Goal: Task Accomplishment & Management: Use online tool/utility

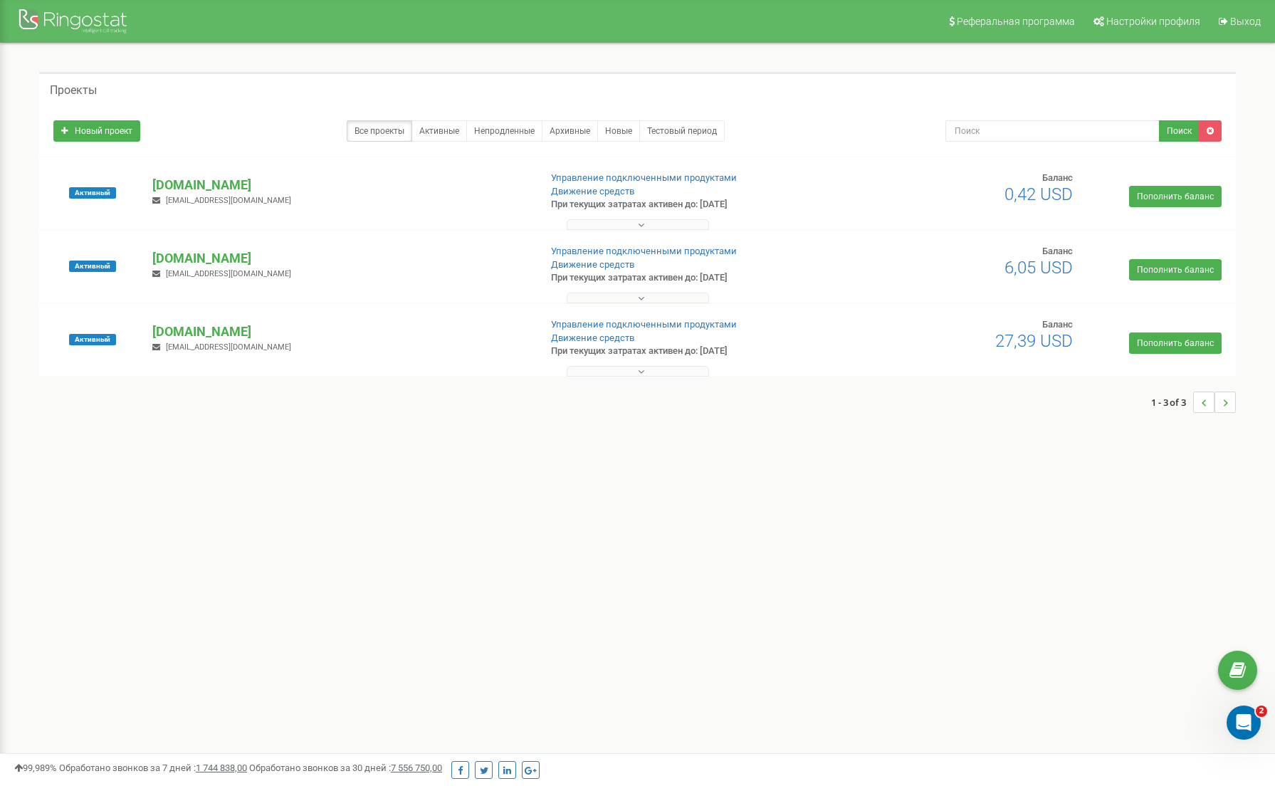
click at [181, 328] on p "[DOMAIN_NAME]" at bounding box center [339, 332] width 375 height 19
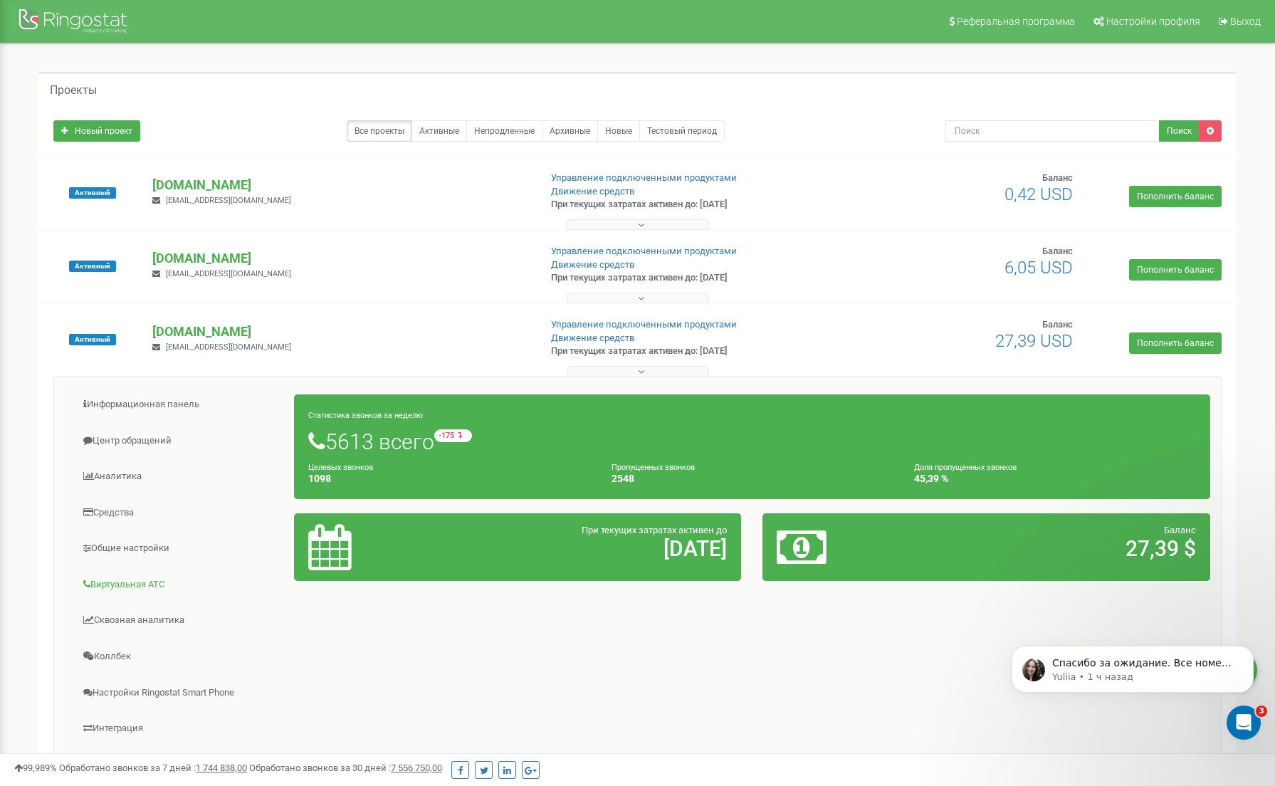
click at [140, 588] on link "Виртуальная АТС" at bounding box center [180, 584] width 230 height 35
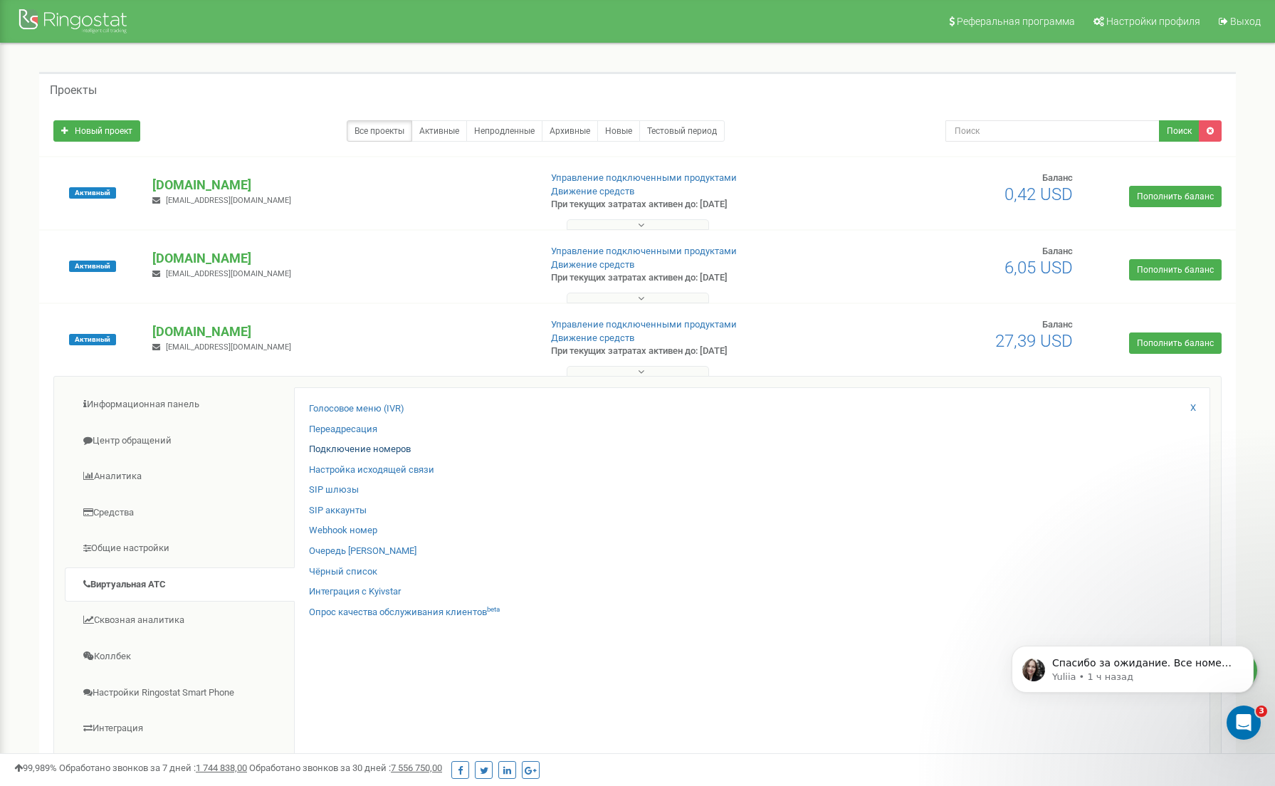
click at [348, 447] on link "Подключение номеров" at bounding box center [360, 450] width 102 height 14
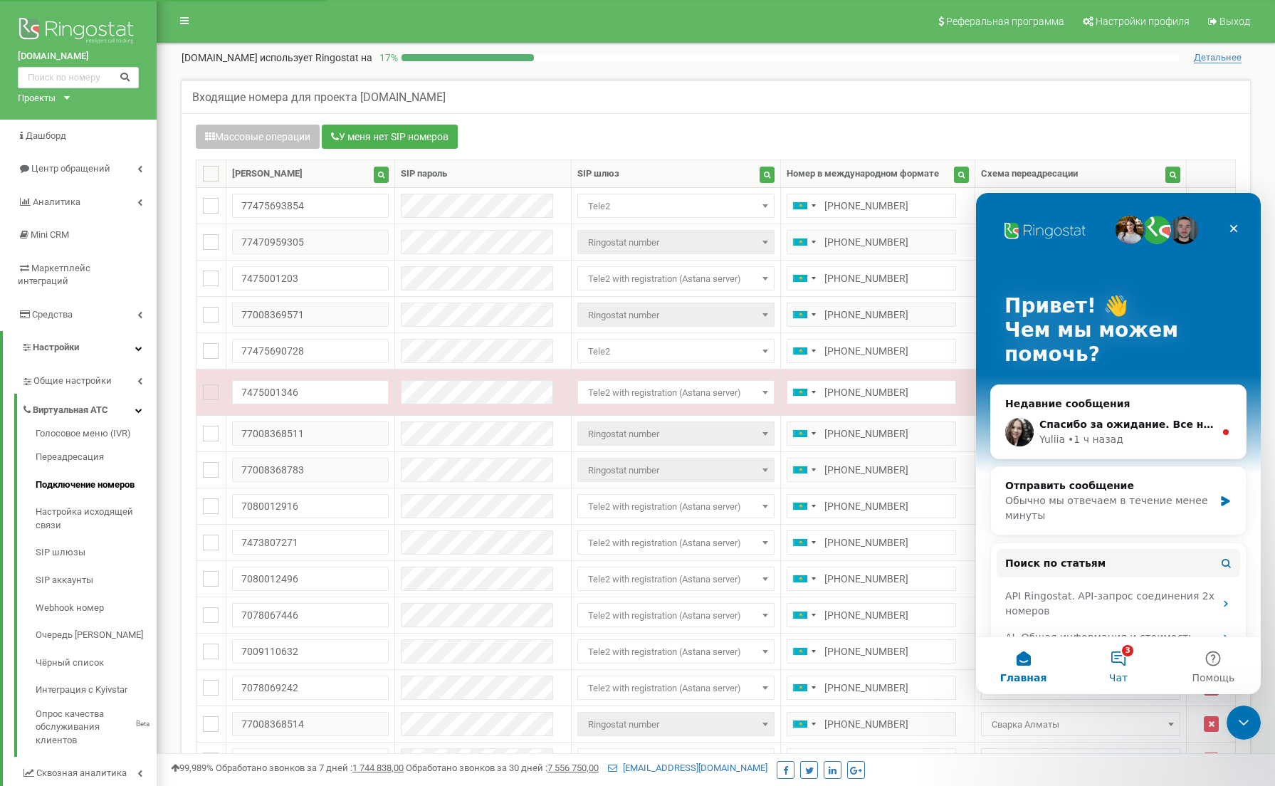
click at [1131, 661] on button "3 Чат" at bounding box center [1118, 665] width 95 height 57
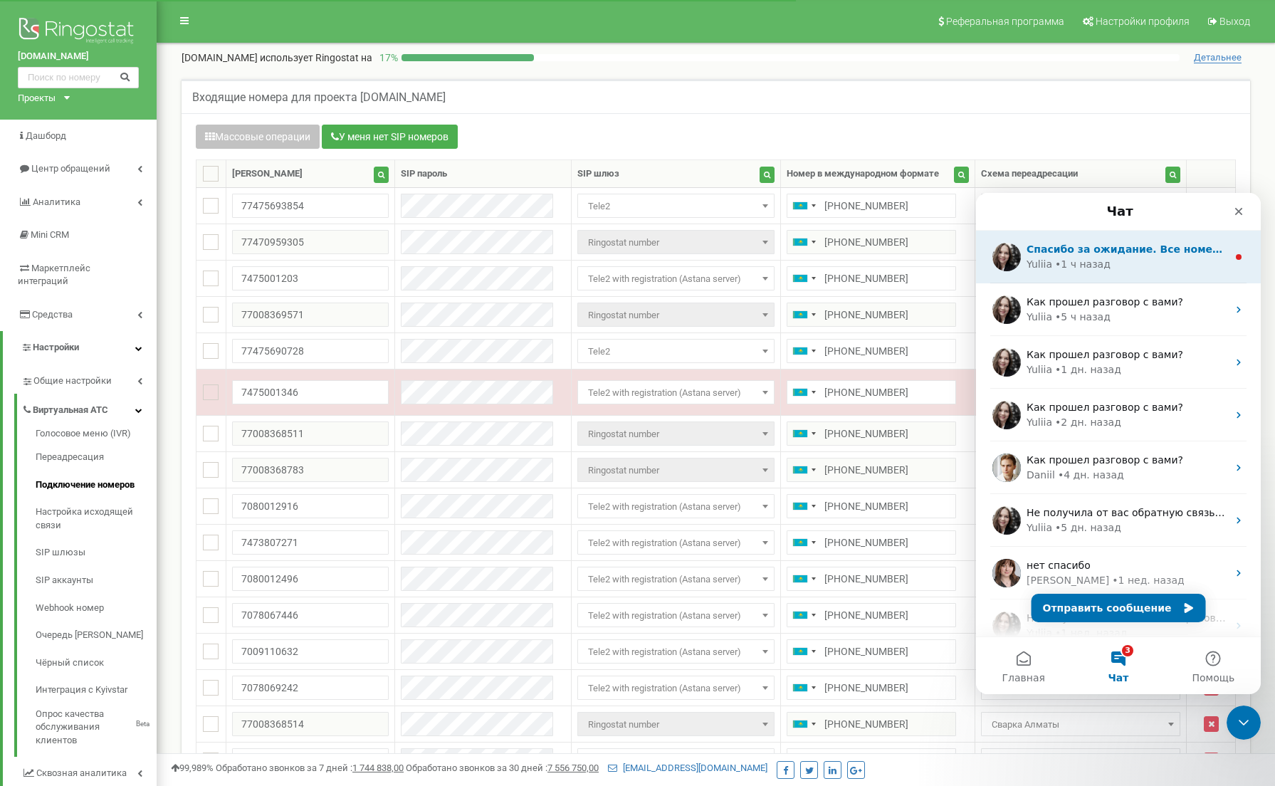
click at [1072, 276] on div "Спасибо за ожидание. Все номера в проект переподключили, но все также возникает…" at bounding box center [1118, 257] width 285 height 53
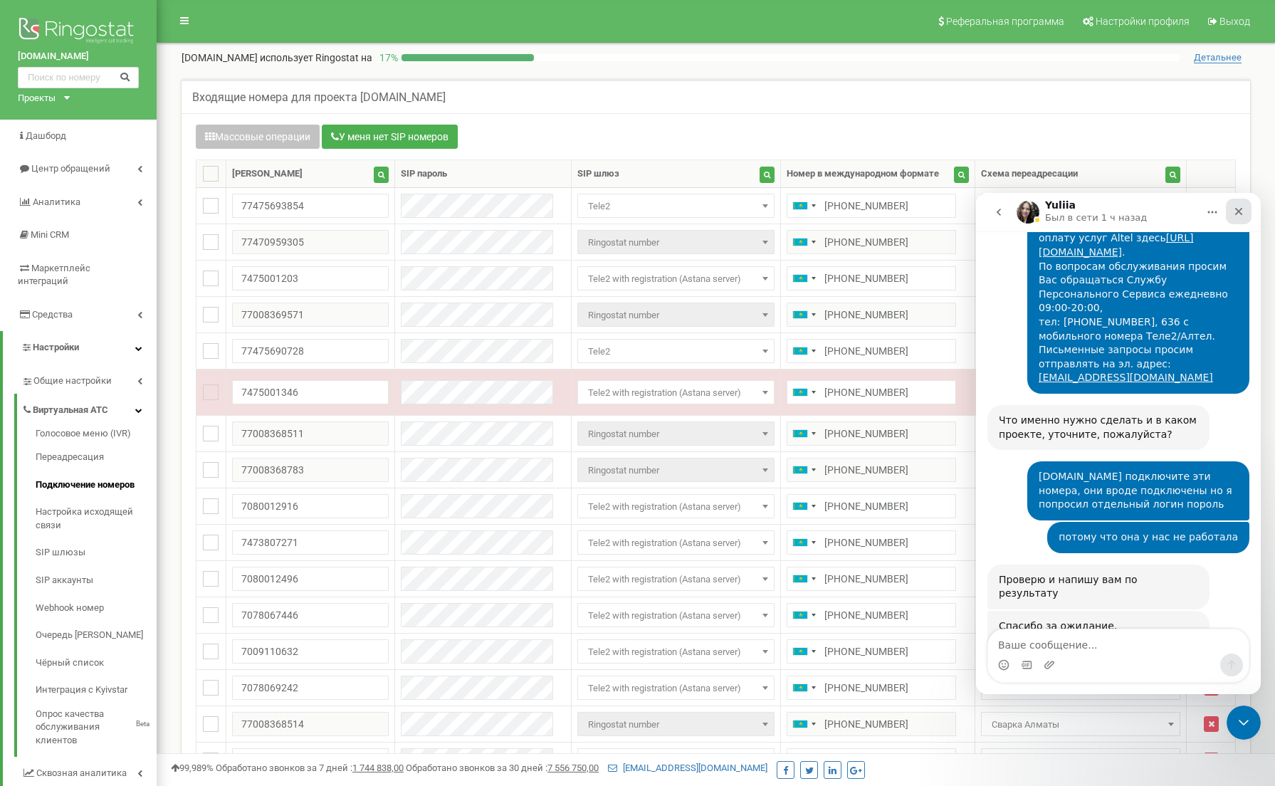
click at [1235, 213] on icon "Закрыть" at bounding box center [1238, 211] width 11 height 11
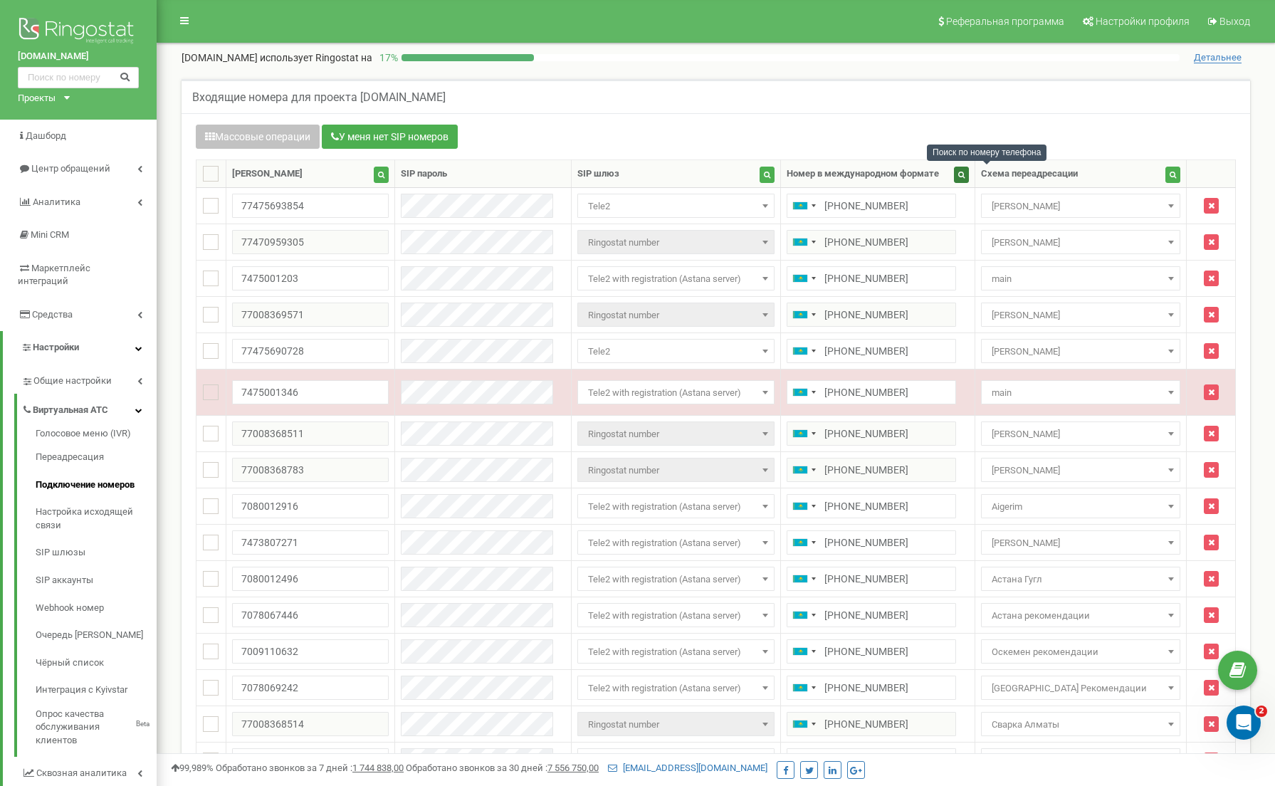
click at [969, 179] on button "button" at bounding box center [961, 175] width 15 height 16
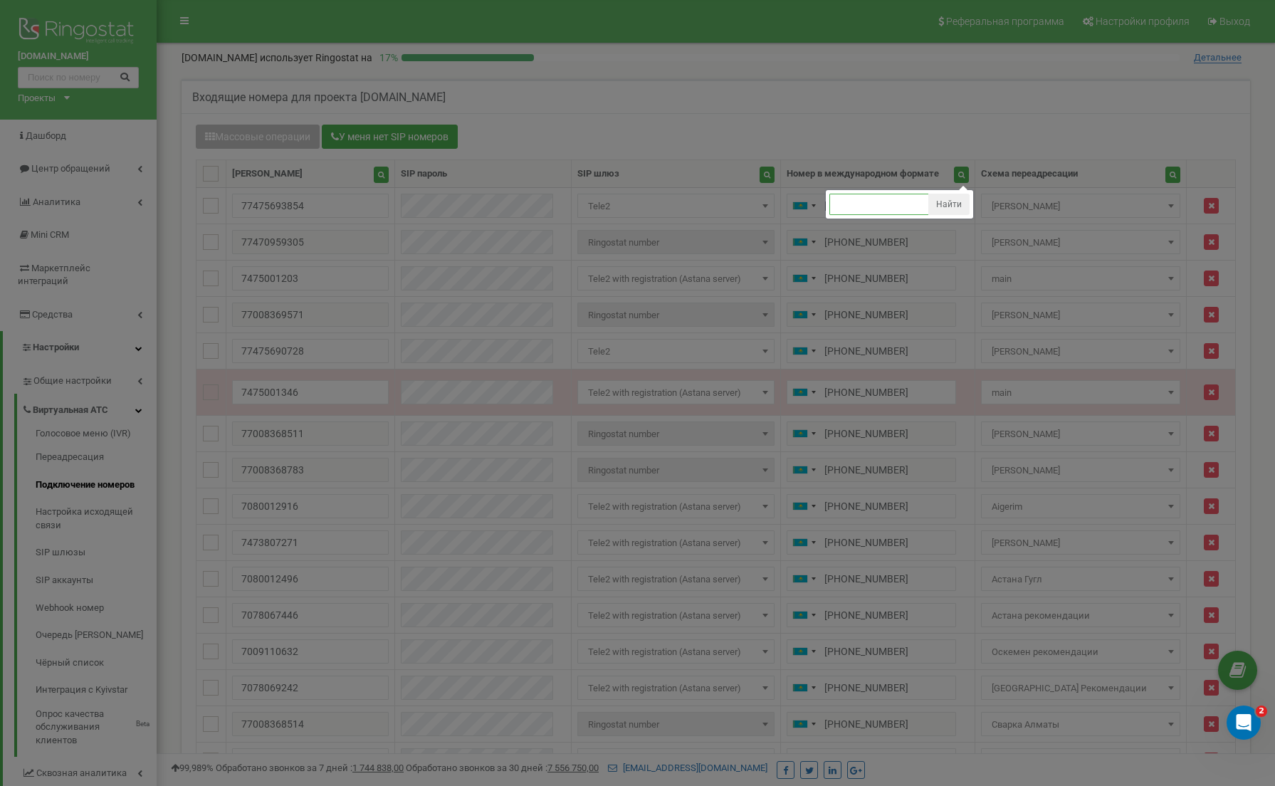
click at [895, 210] on input "text" at bounding box center [880, 204] width 100 height 21
paste input "77008368758"
click at [929, 209] on input "77008368758" at bounding box center [880, 204] width 100 height 21
type input "77008368758"
click at [970, 206] on button "Найти" at bounding box center [948, 204] width 41 height 21
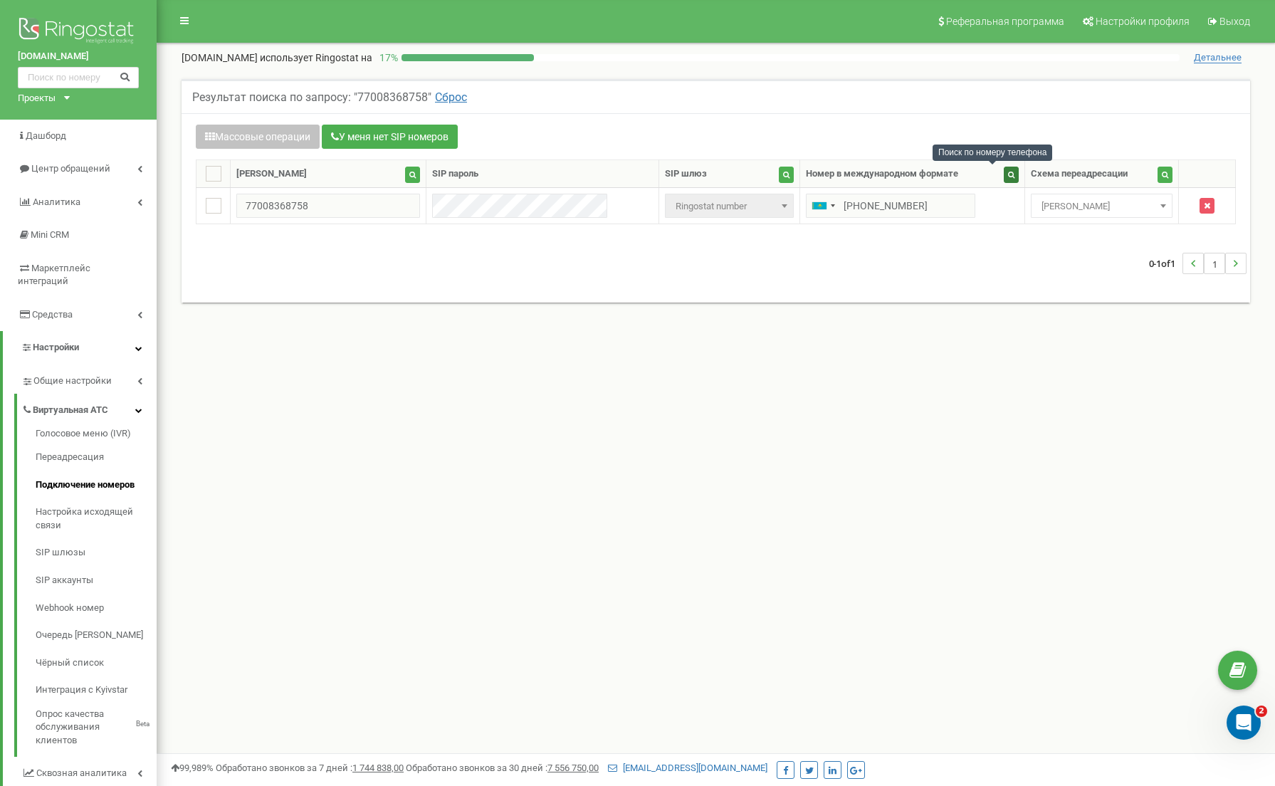
click at [1008, 175] on icon "button" at bounding box center [1011, 174] width 6 height 7
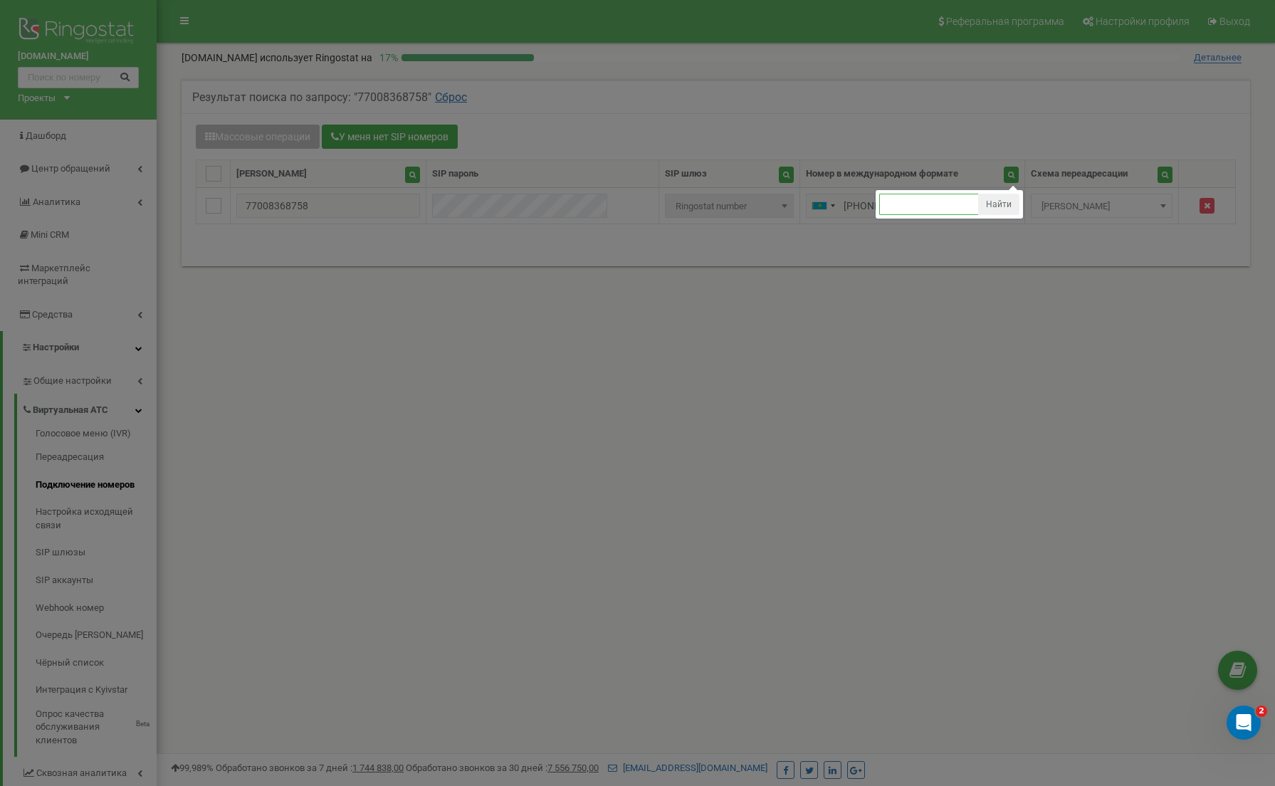
click at [915, 212] on input "text" at bounding box center [929, 204] width 100 height 21
paste input "77008369657"
type input "77008369657"
click at [1000, 206] on button "Найти" at bounding box center [998, 204] width 41 height 21
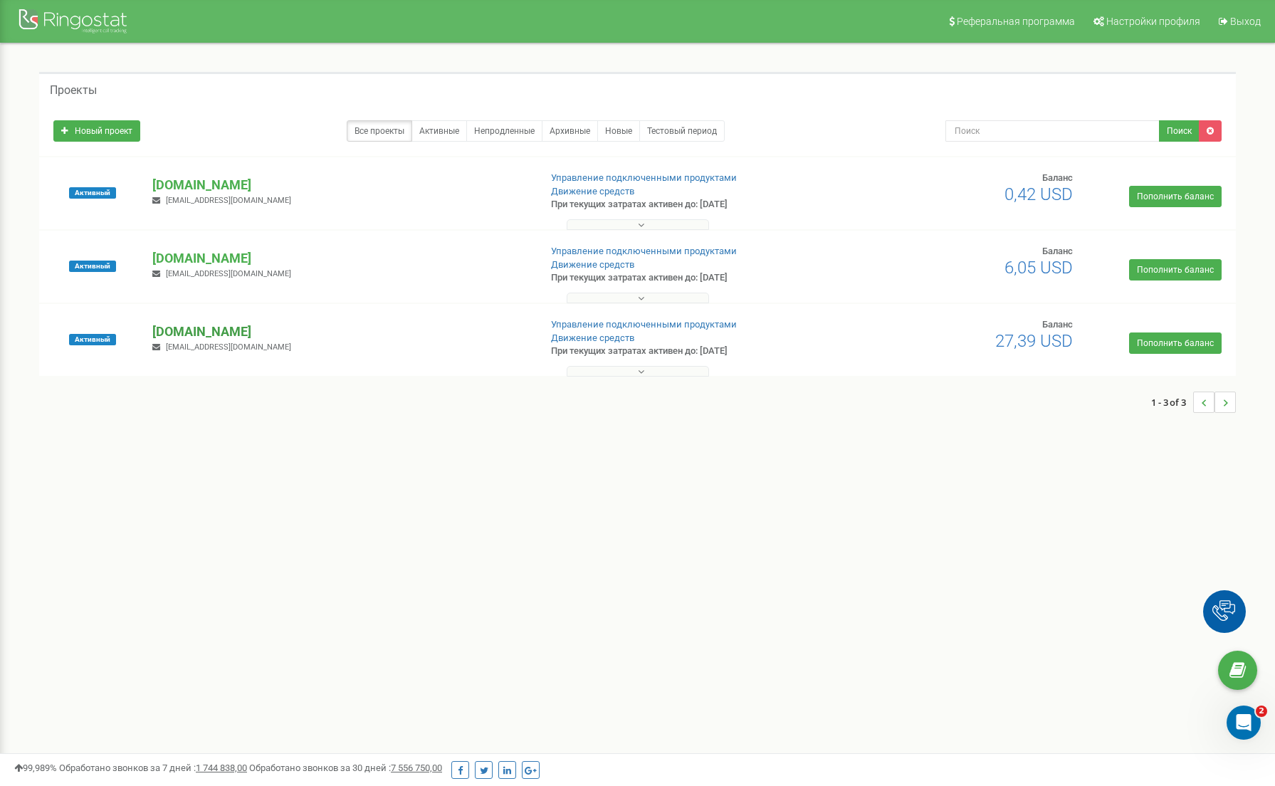
click at [199, 334] on p "[DOMAIN_NAME]" at bounding box center [339, 332] width 375 height 19
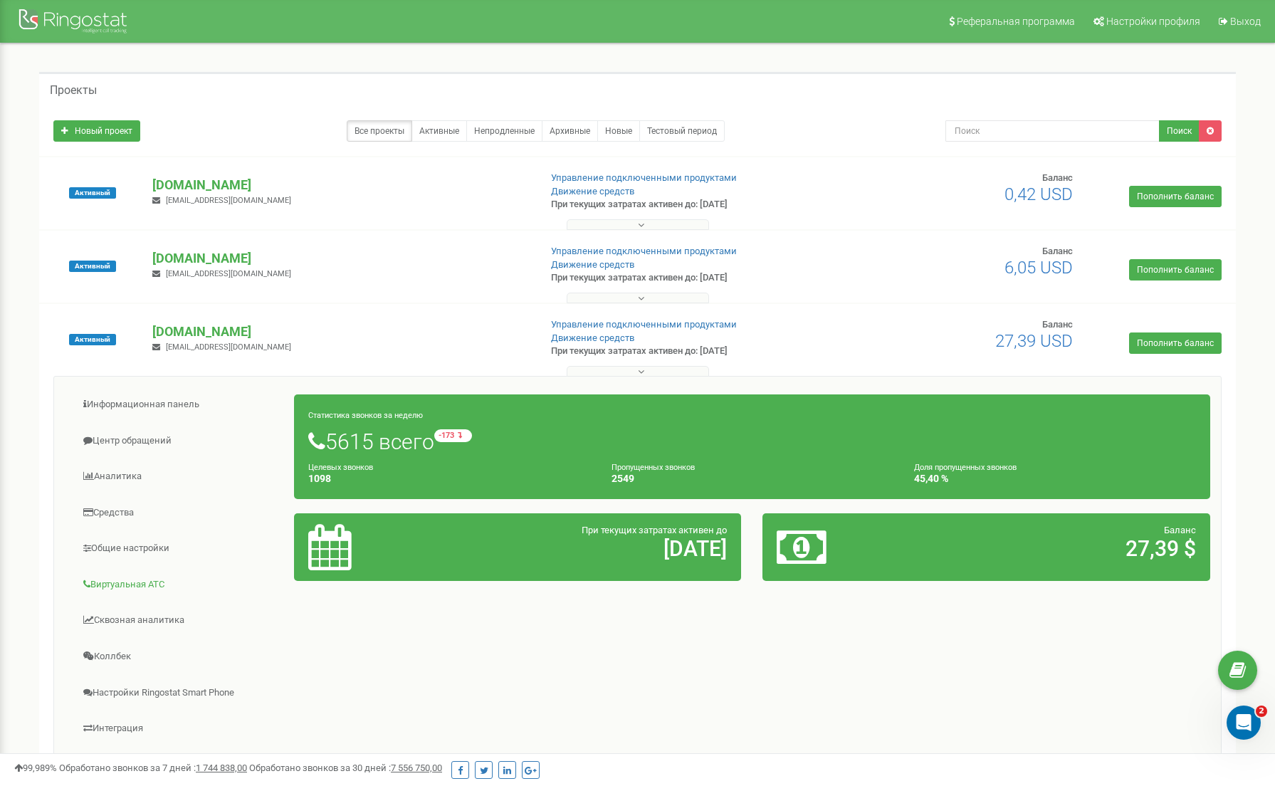
click at [143, 587] on link "Виртуальная АТС" at bounding box center [180, 584] width 230 height 35
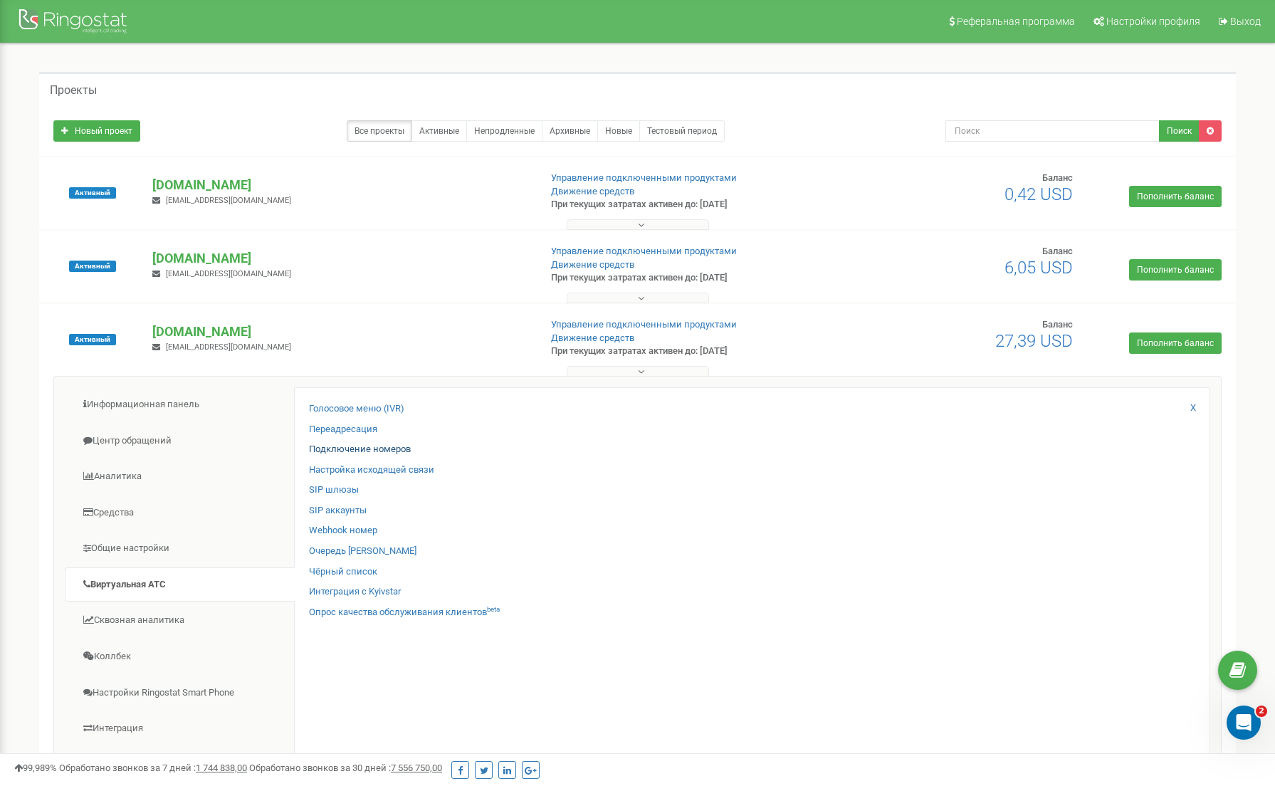
click at [345, 446] on link "Подключение номеров" at bounding box center [360, 450] width 102 height 14
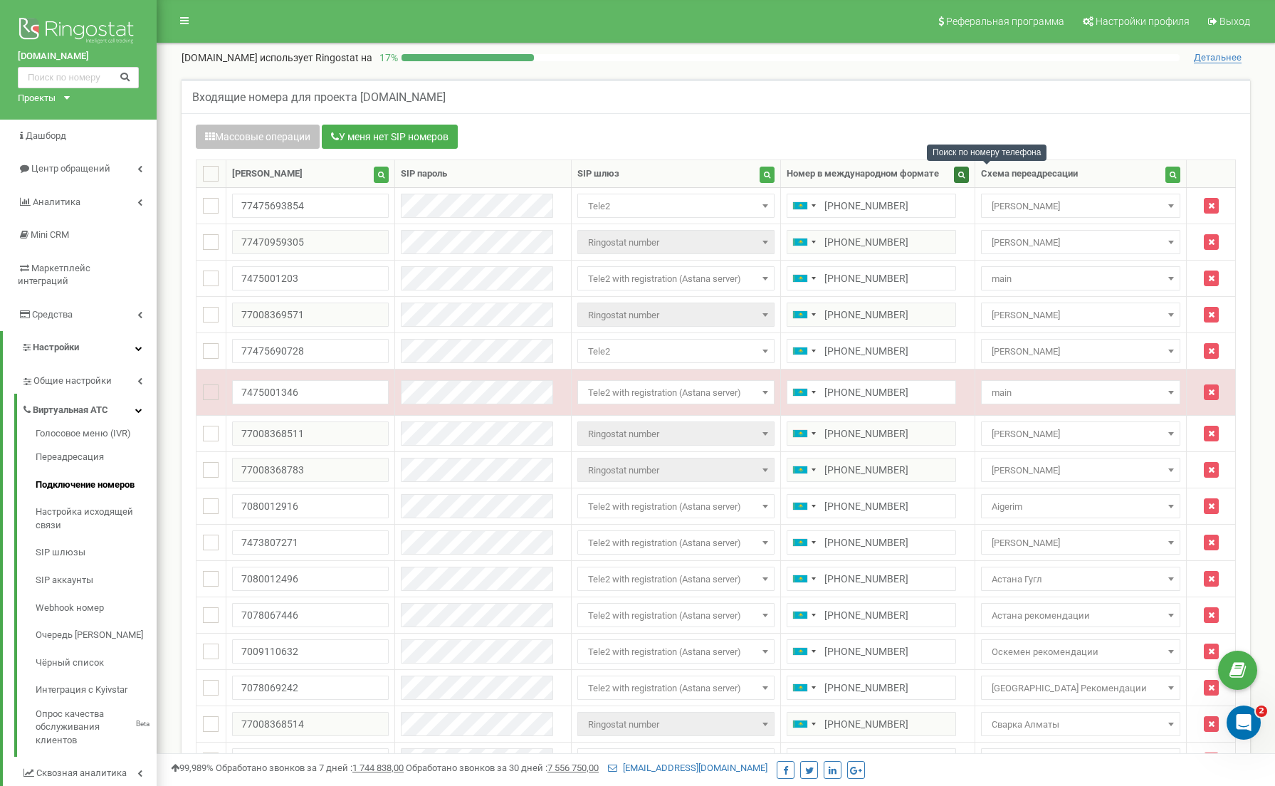
click at [965, 174] on icon "button" at bounding box center [961, 174] width 6 height 7
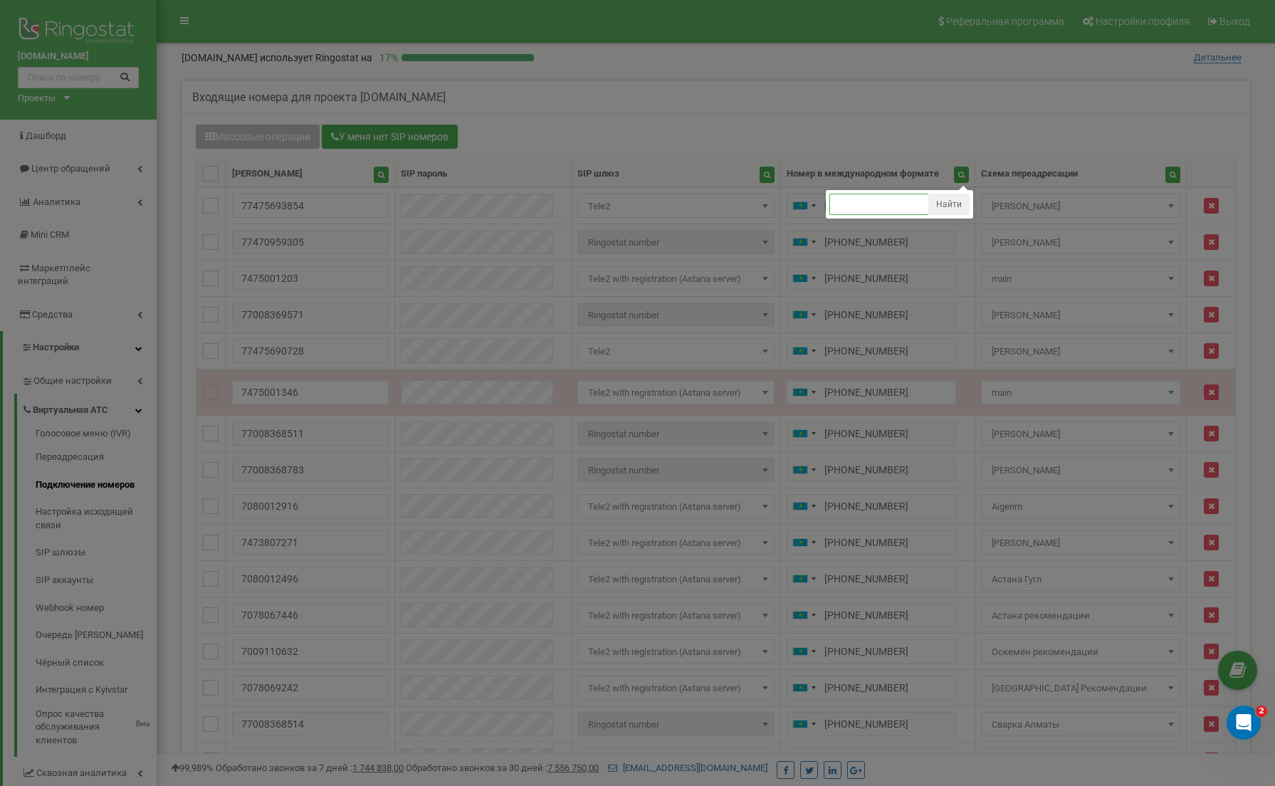
click at [867, 201] on input "text" at bounding box center [880, 204] width 100 height 21
paste input "77475694324"
type input "77475694324"
click at [970, 202] on button "Найти" at bounding box center [948, 204] width 41 height 21
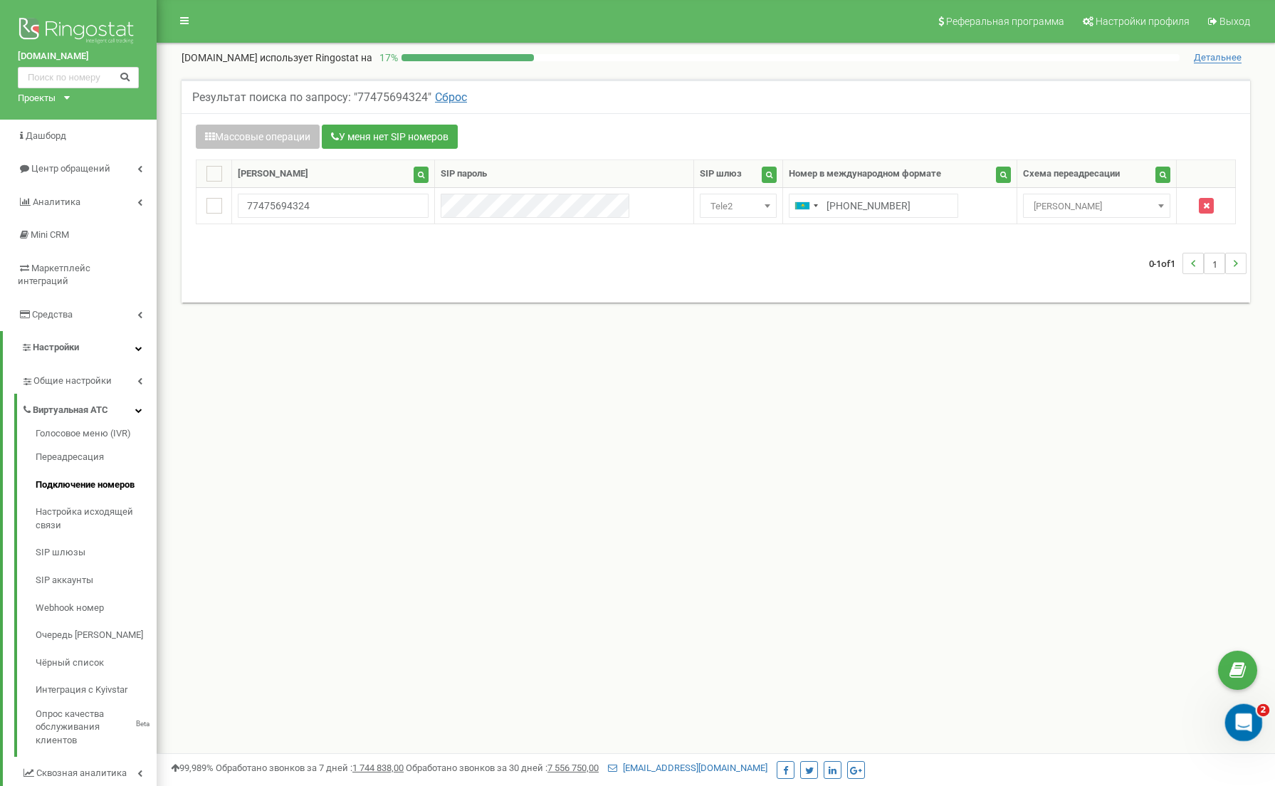
click at [1242, 722] on icon "Открыть службу сообщений Intercom" at bounding box center [1242, 720] width 10 height 11
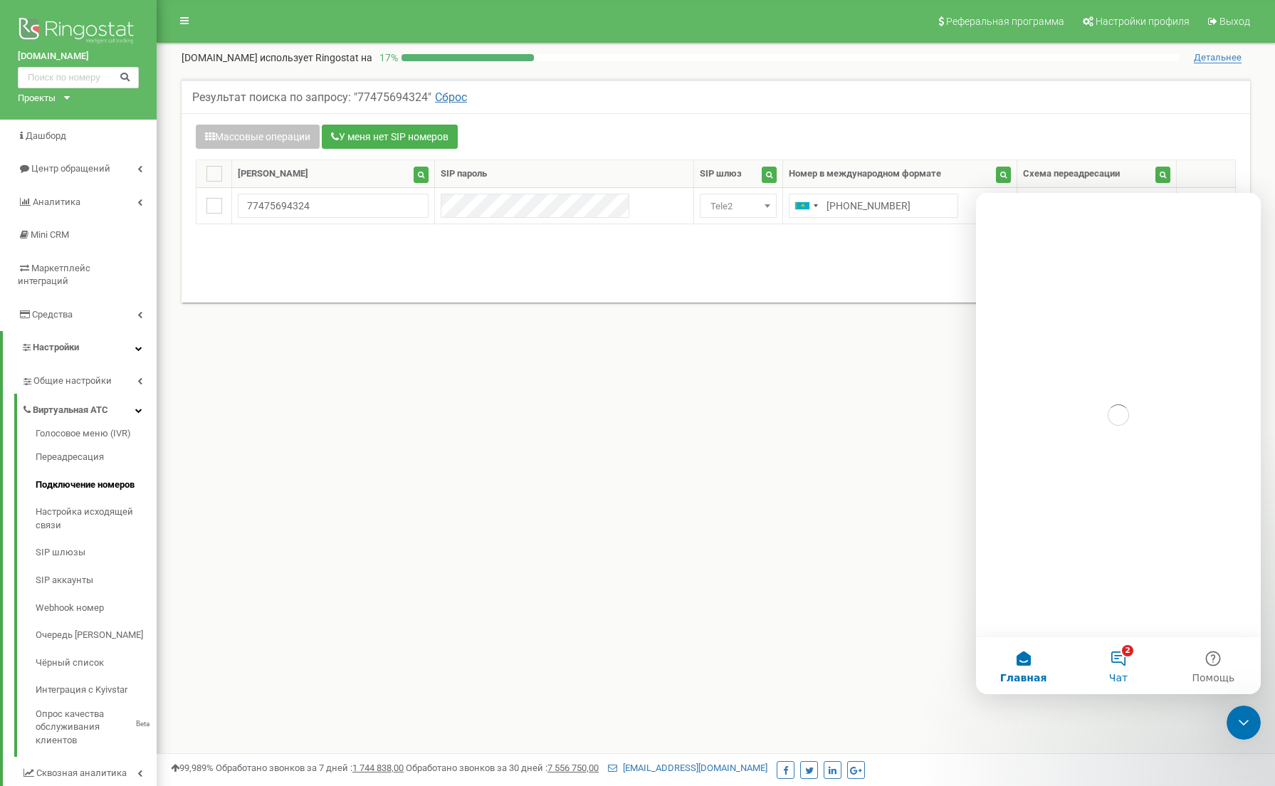
click at [1131, 671] on button "2 Чат" at bounding box center [1118, 665] width 95 height 57
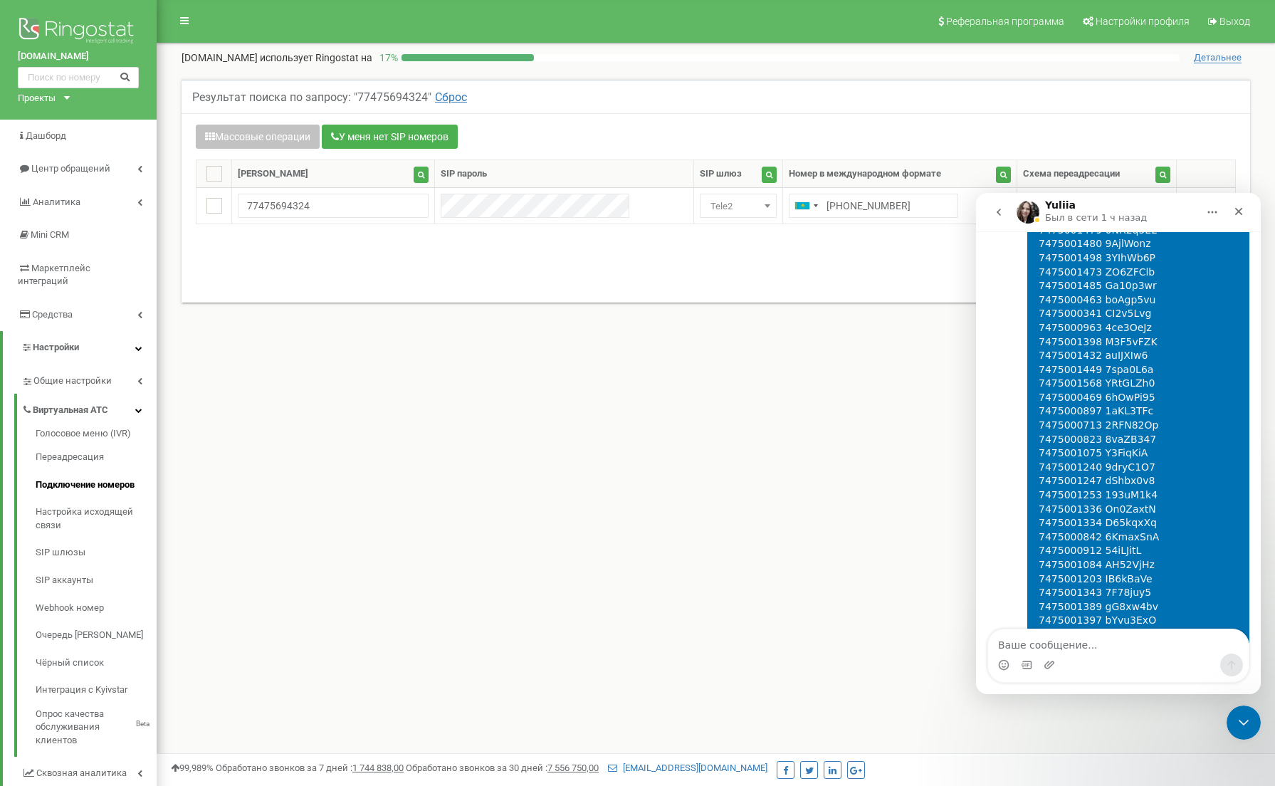
scroll to position [3727, 0]
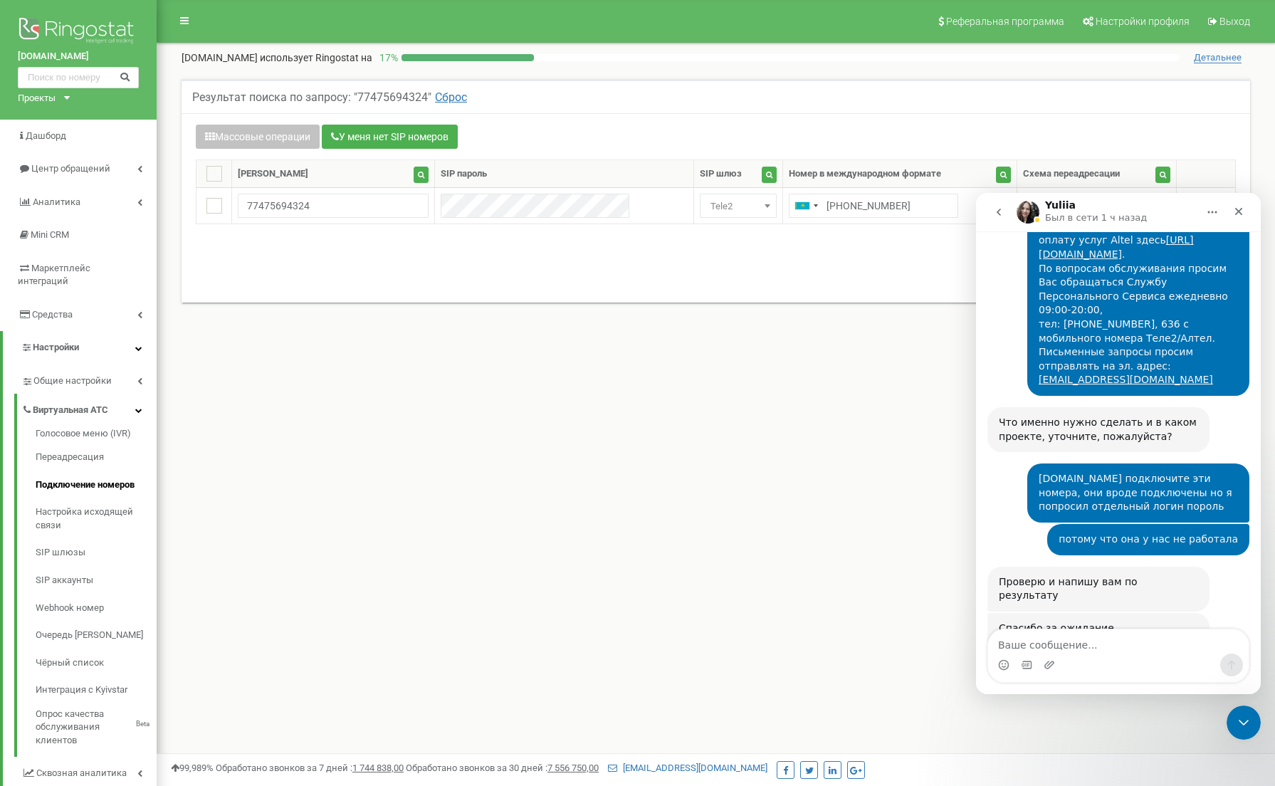
drag, startPoint x: 618, startPoint y: 523, endPoint x: 599, endPoint y: 506, distance: 25.7
click at [617, 523] on div "Реферальная программа Настройки профиля Выход [DOMAIN_NAME] использует Ringosta…" at bounding box center [716, 427] width 1119 height 854
